Goal: Information Seeking & Learning: Compare options

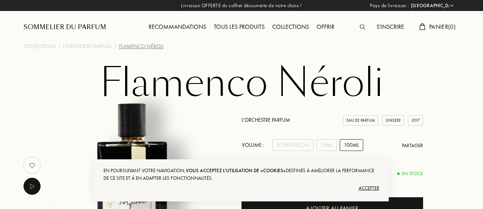
select select "FR"
click at [376, 190] on div "Accepter" at bounding box center [241, 188] width 276 height 12
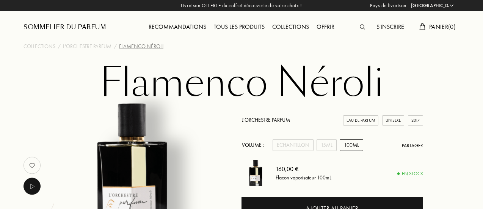
click at [232, 24] on div "Tous les produits" at bounding box center [239, 27] width 58 height 10
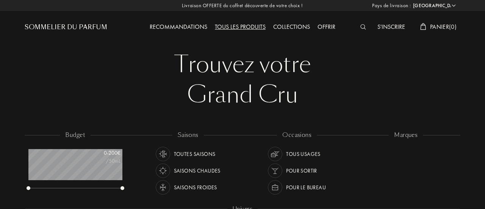
select select "FR"
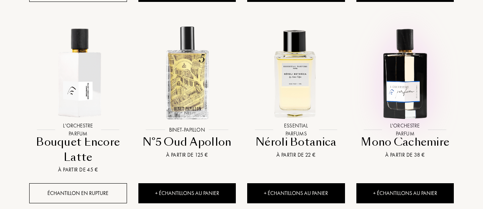
scroll to position [547, 0]
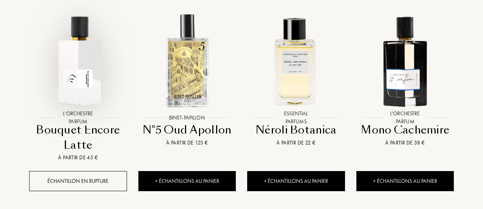
click at [70, 39] on img at bounding box center [78, 60] width 98 height 98
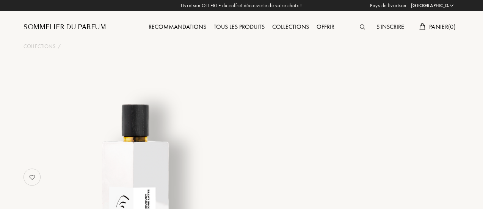
select select "FR"
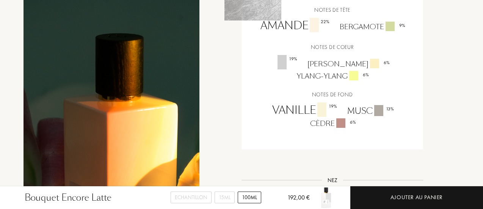
scroll to position [622, 0]
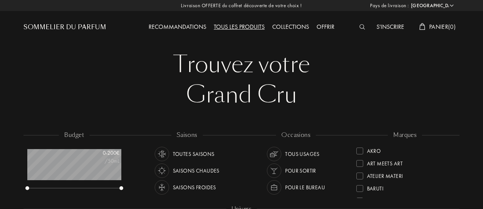
select select "FR"
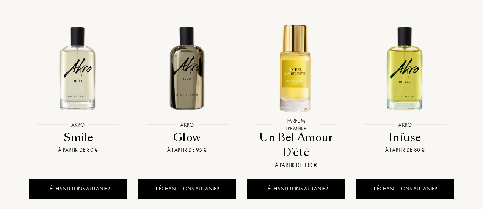
scroll to position [743, 0]
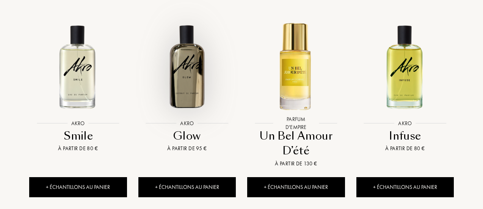
click at [185, 78] on img at bounding box center [187, 66] width 98 height 98
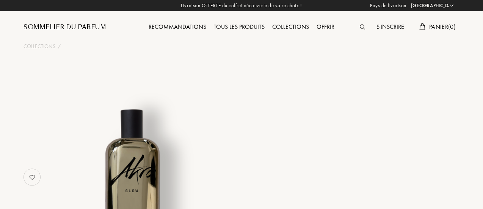
select select "FR"
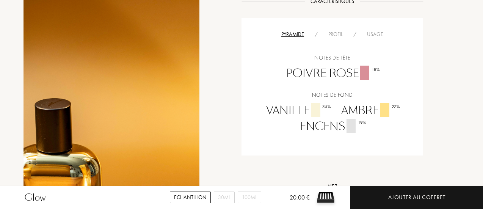
scroll to position [591, 0]
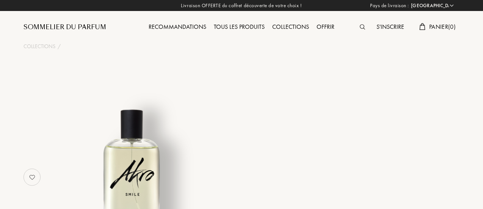
select select "FR"
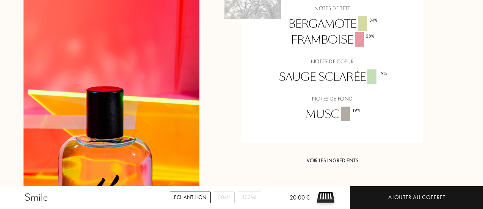
scroll to position [667, 0]
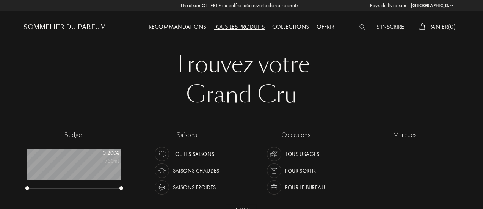
select select "FR"
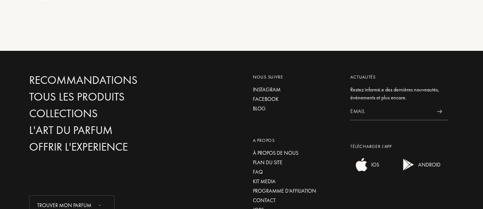
scroll to position [38, 94]
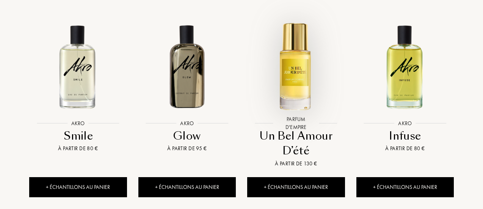
click at [307, 61] on img at bounding box center [296, 66] width 98 height 98
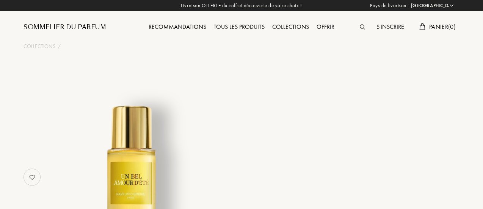
select select "FR"
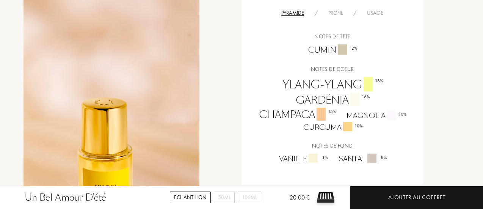
scroll to position [470, 0]
